Goal: Task Accomplishment & Management: Manage account settings

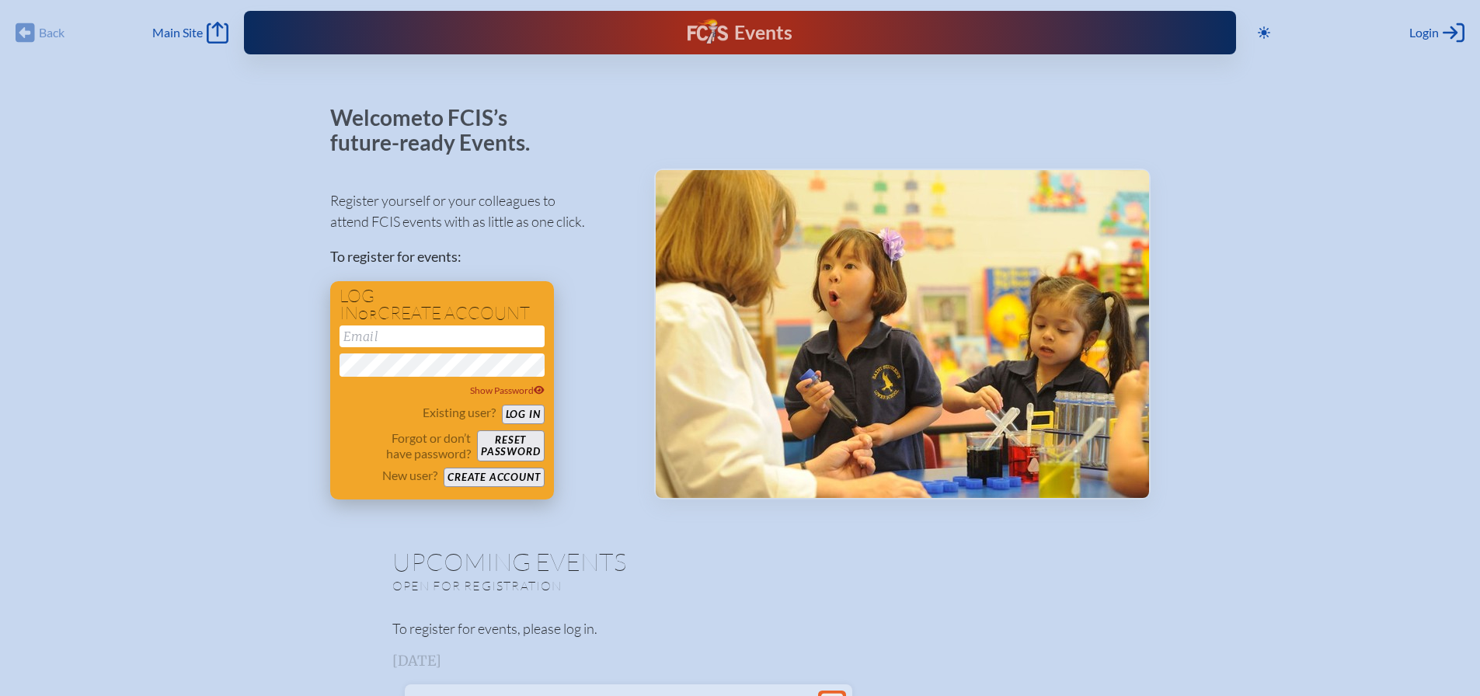
type input "[EMAIL_ADDRESS][DOMAIN_NAME]"
click at [526, 409] on button "Log in" at bounding box center [523, 414] width 43 height 19
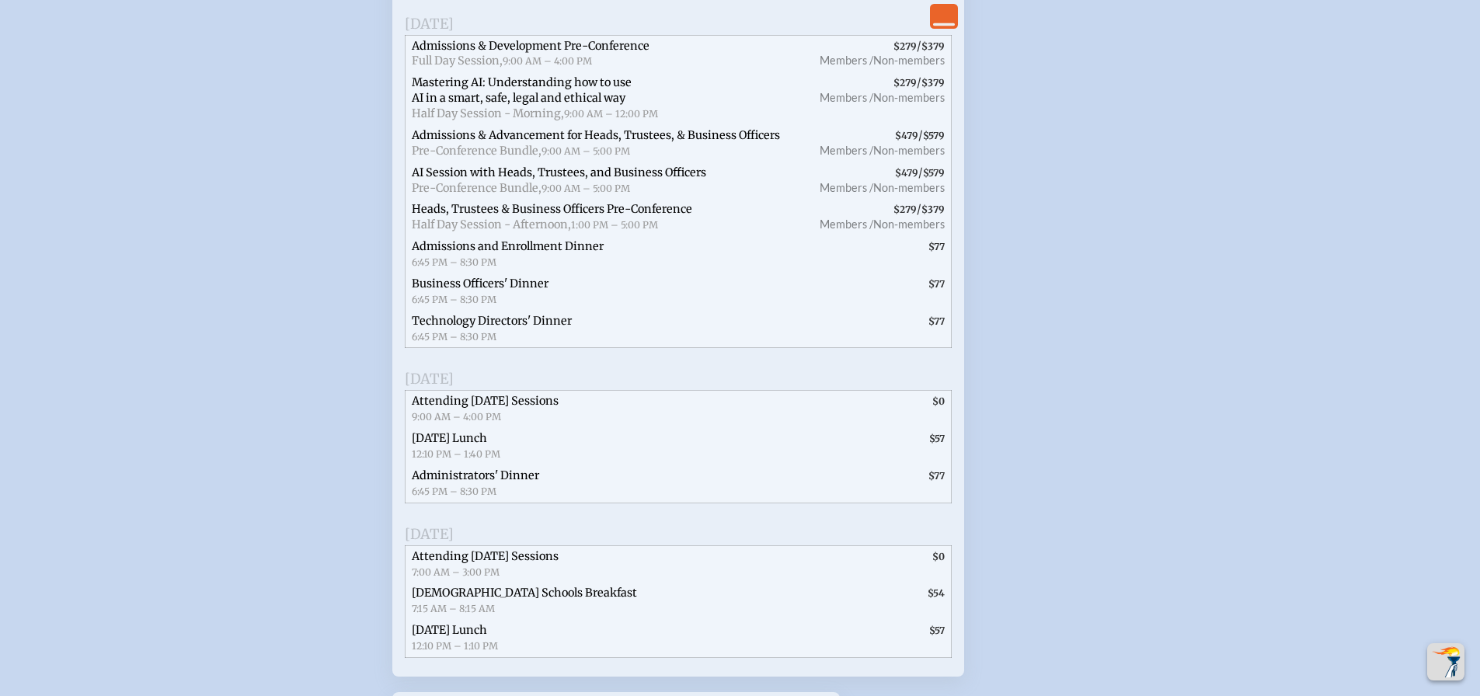
scroll to position [2486, 0]
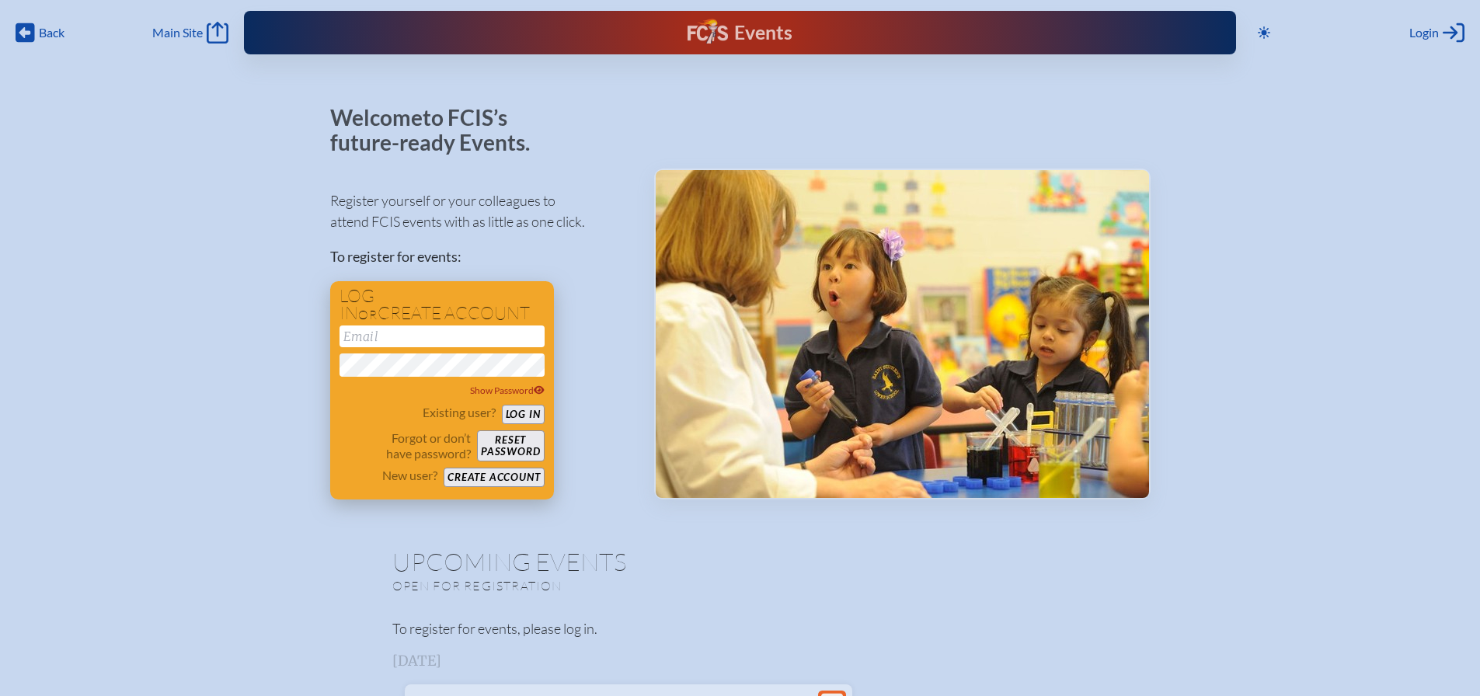
type input "[EMAIL_ADDRESS][DOMAIN_NAME]"
click at [520, 406] on button "Log in" at bounding box center [523, 414] width 43 height 19
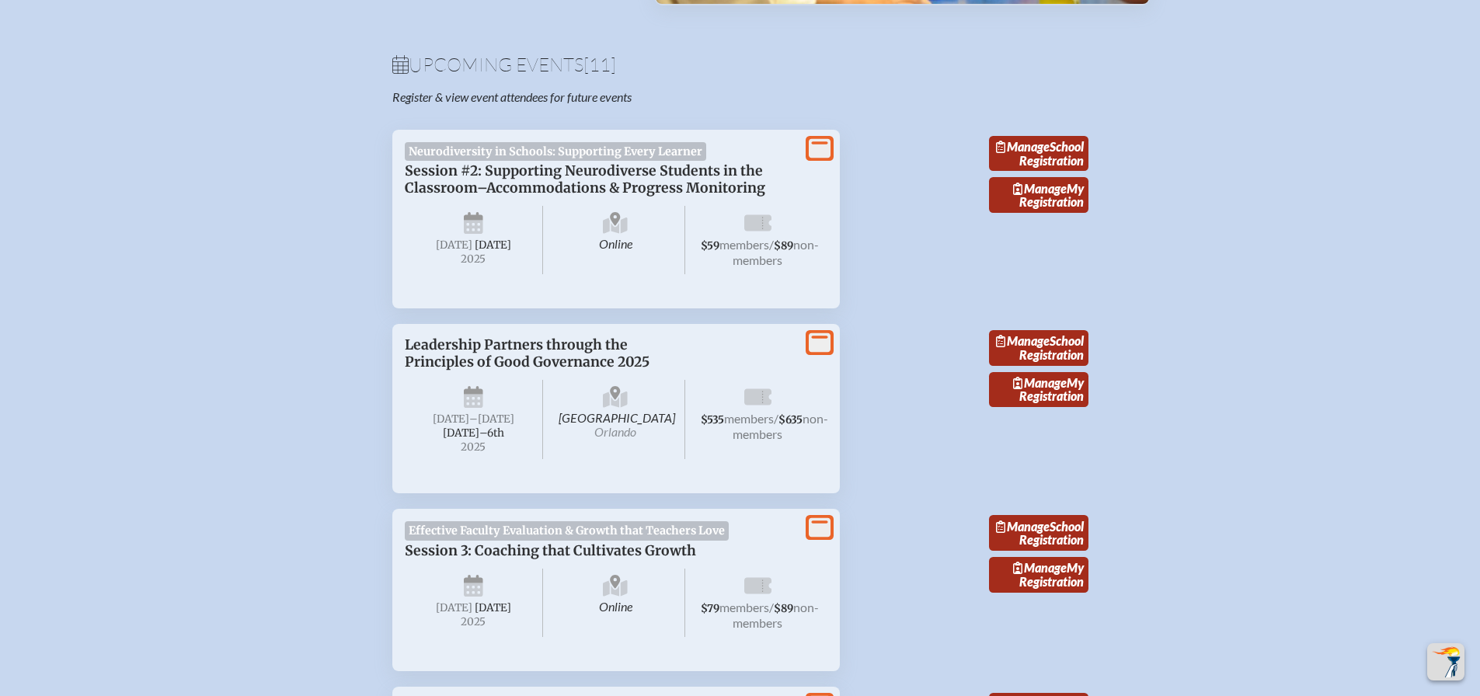
scroll to position [466, 0]
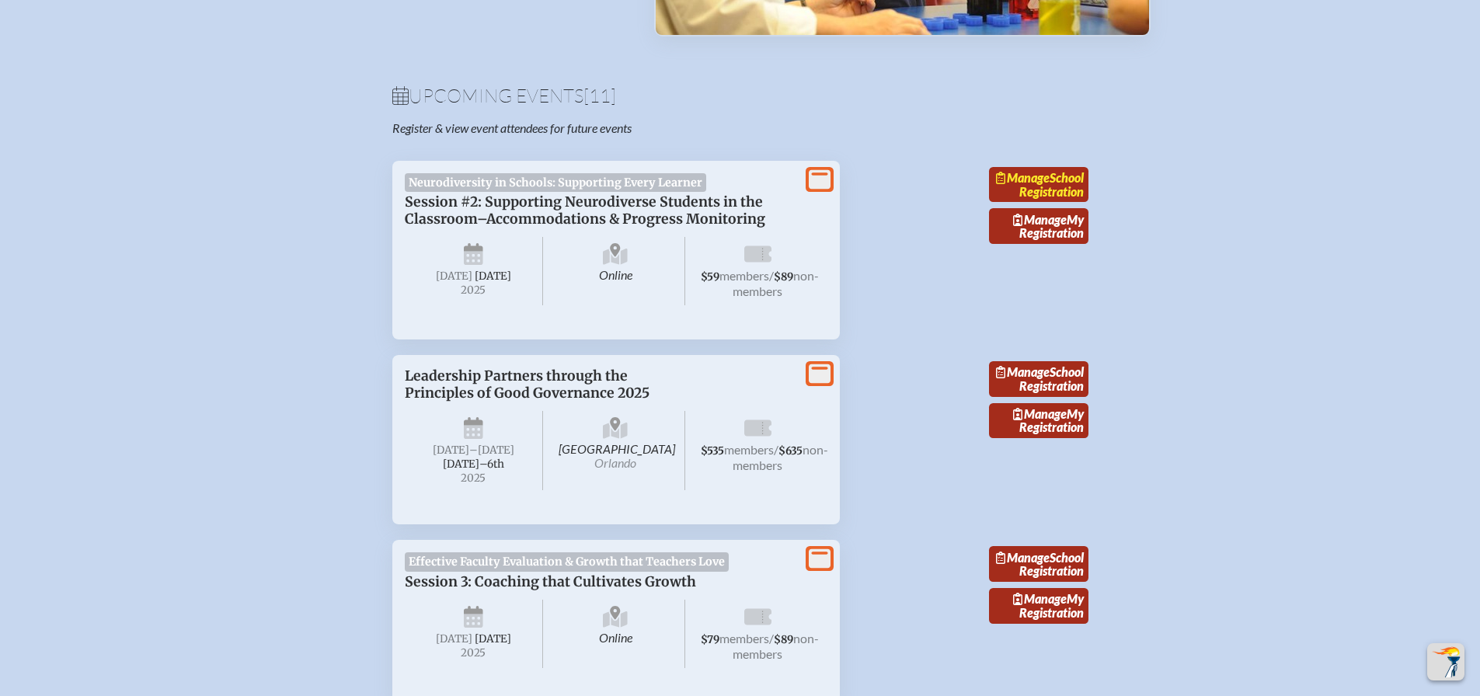
click at [1049, 180] on span "Manage" at bounding box center [1023, 177] width 54 height 15
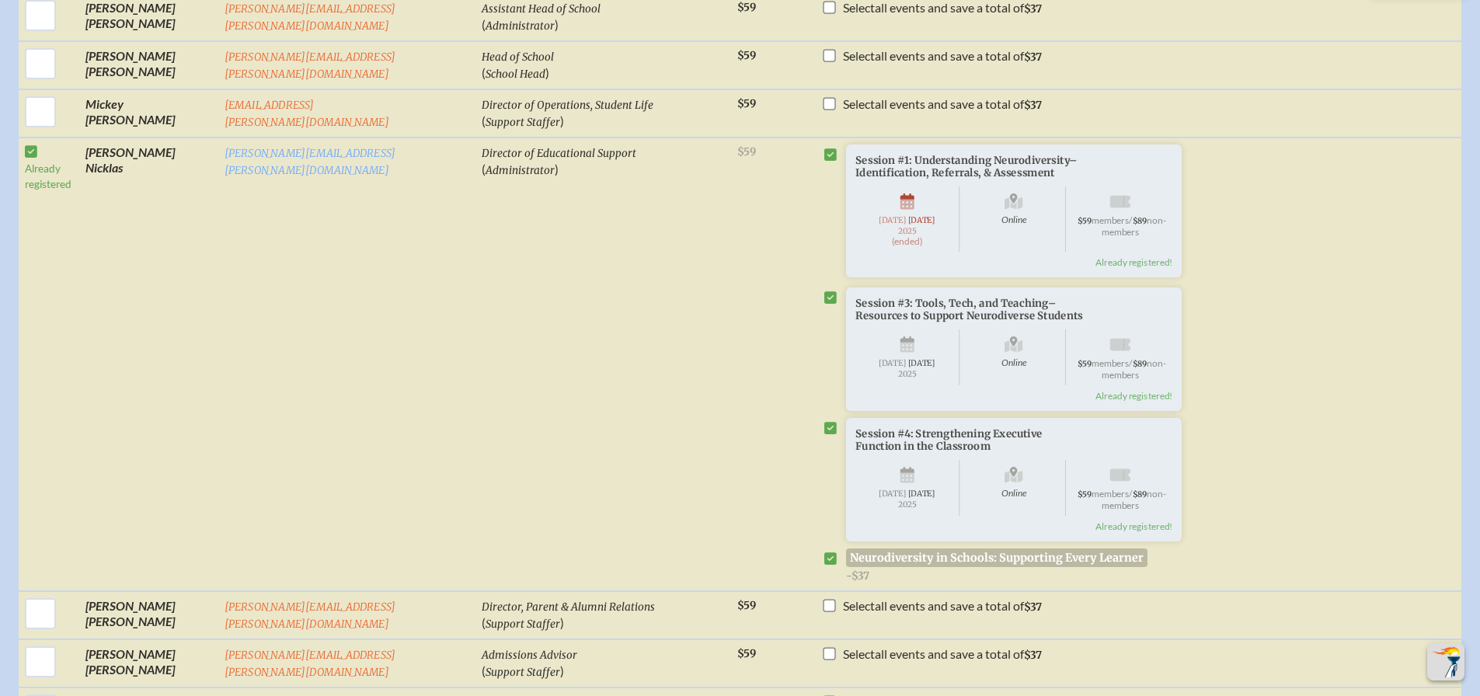
scroll to position [1243, 0]
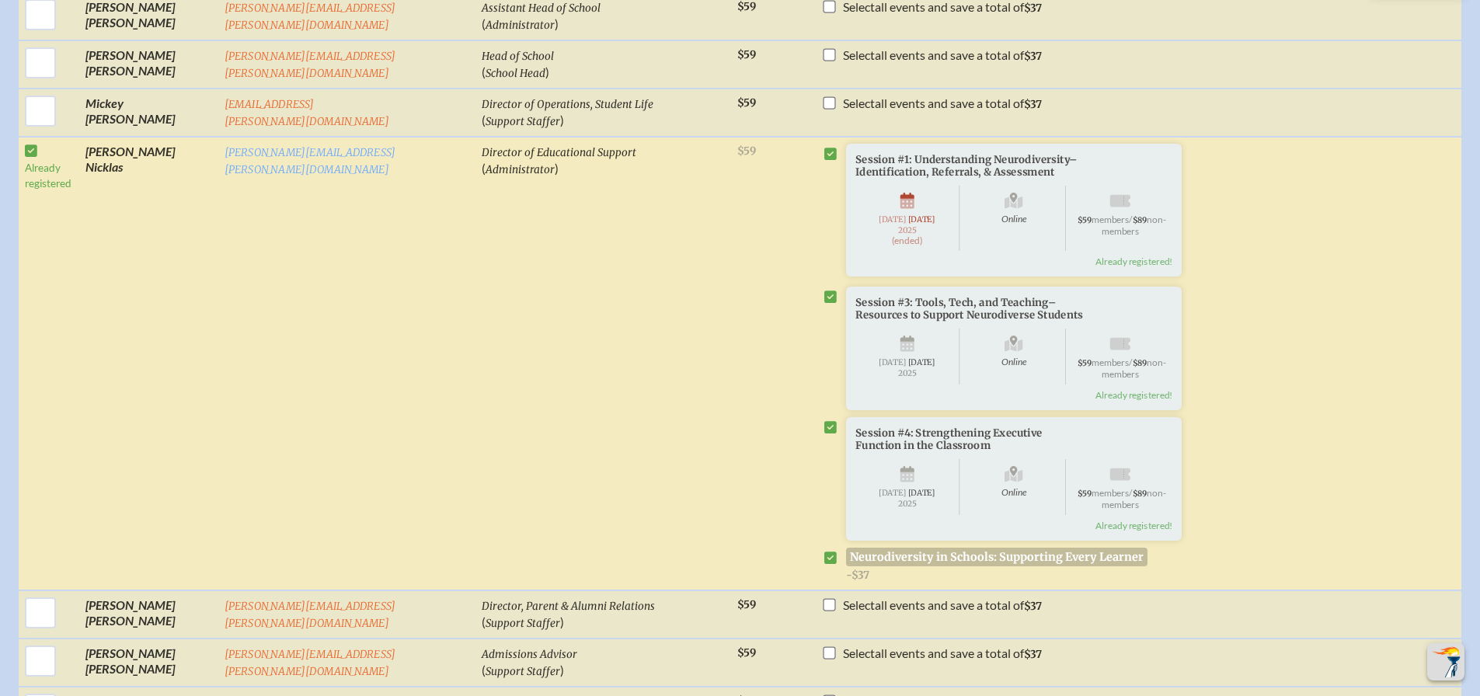
click at [374, 325] on td "[PERSON_NAME][EMAIL_ADDRESS][PERSON_NAME][DOMAIN_NAME]" at bounding box center [347, 364] width 258 height 454
